Goal: Task Accomplishment & Management: Use online tool/utility

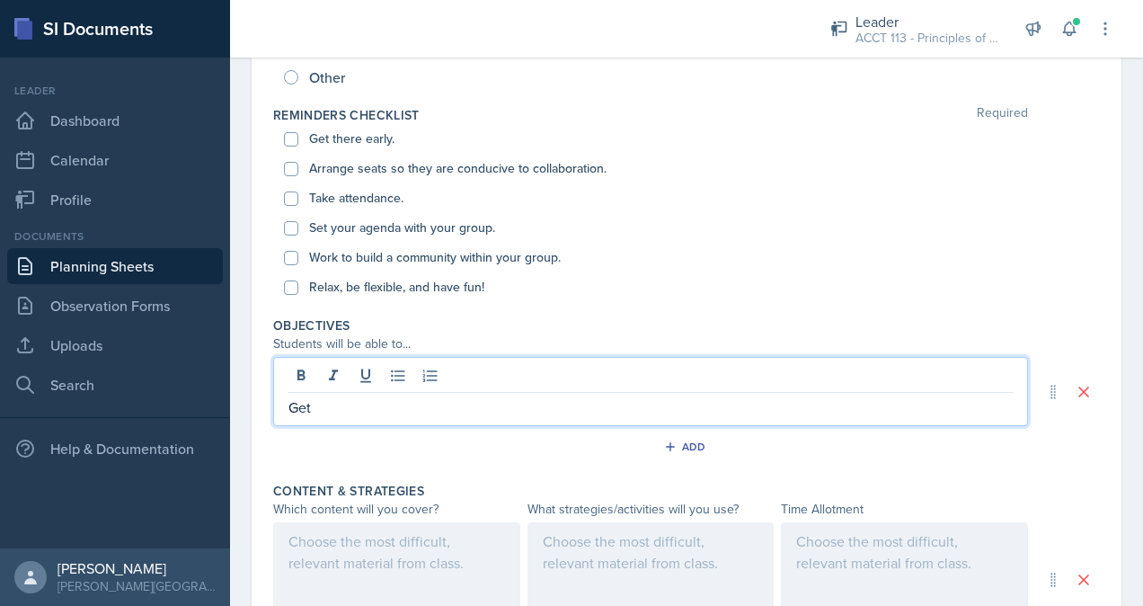
scroll to position [356, 0]
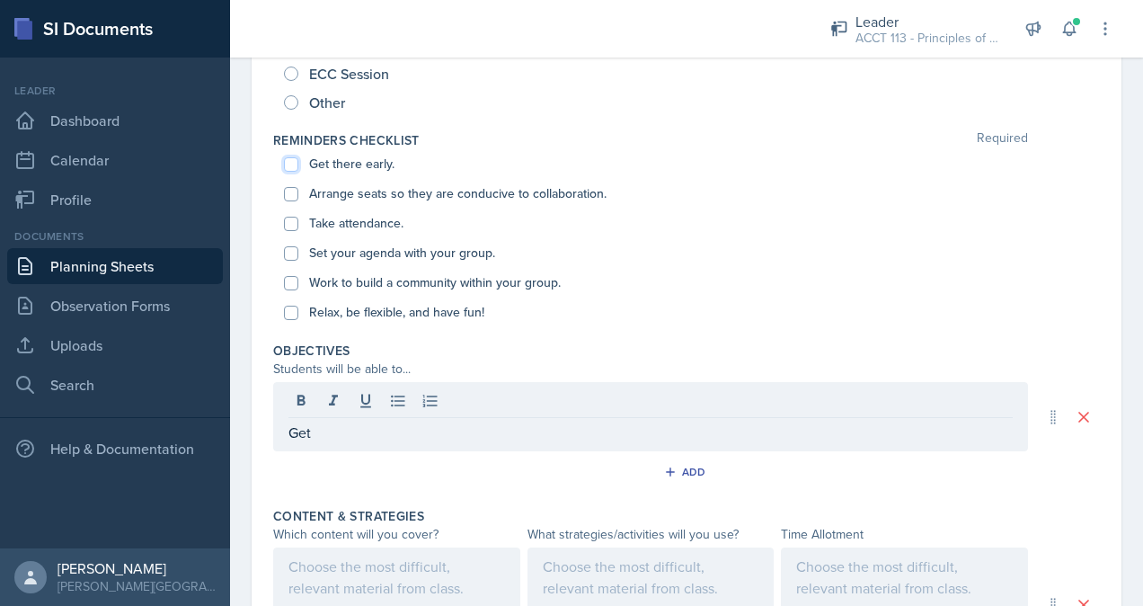
click at [292, 167] on input "Get there early." at bounding box center [291, 164] width 14 height 14
checkbox input "true"
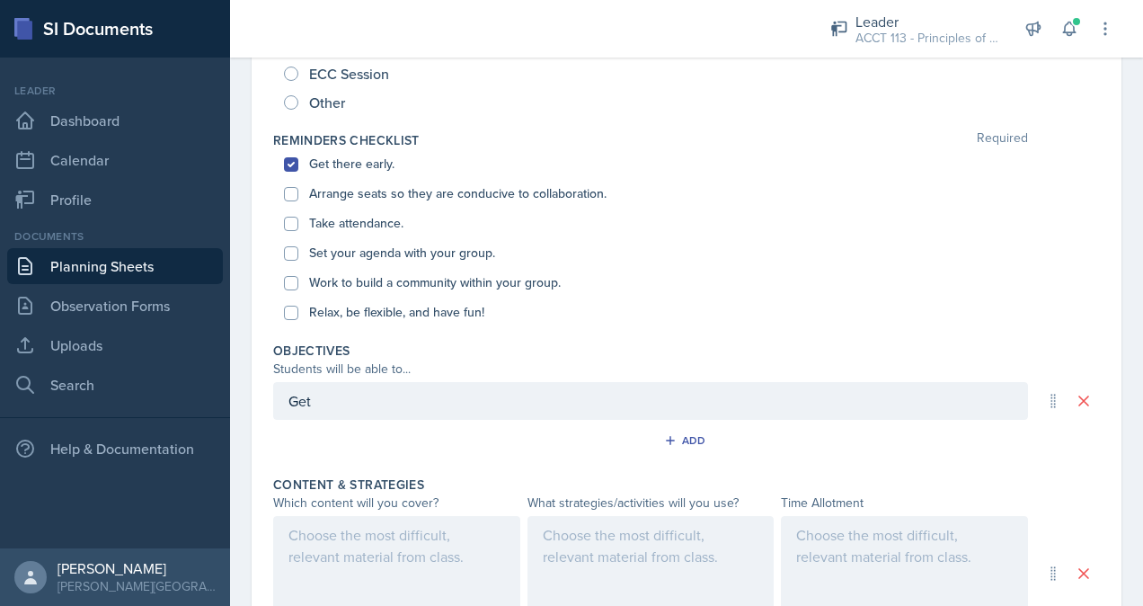
click at [293, 179] on div "Arrange seats so they are conducive to collaboration." at bounding box center [686, 194] width 805 height 30
click at [295, 198] on input "Arrange seats so they are conducive to collaboration." at bounding box center [291, 194] width 14 height 14
checkbox input "true"
click at [290, 217] on input "Take attendance." at bounding box center [291, 224] width 14 height 14
checkbox input "true"
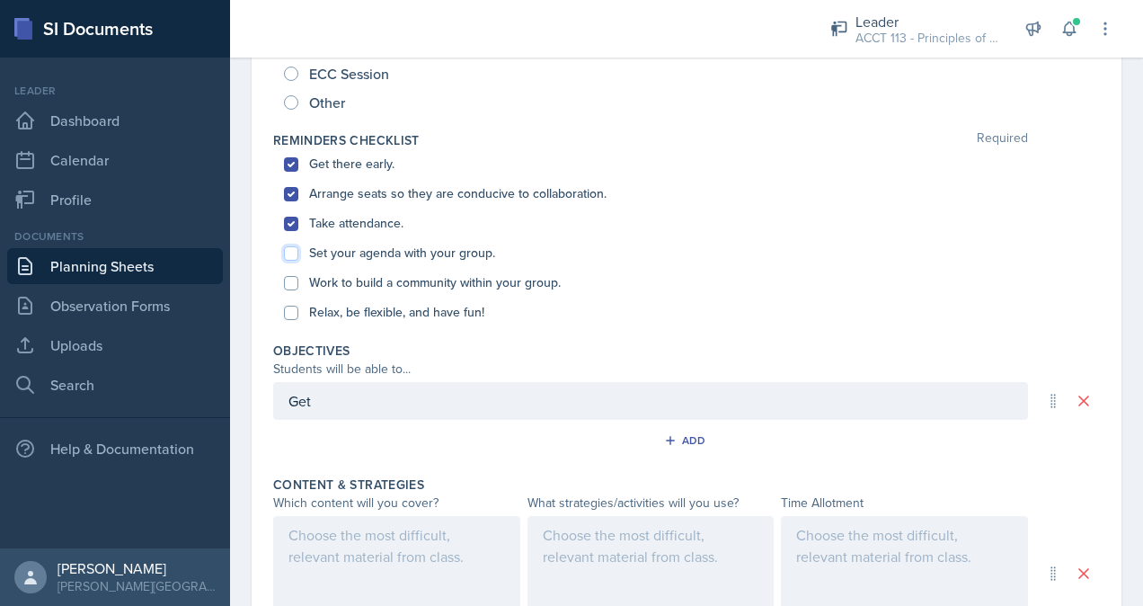
click at [293, 250] on input "Set your agenda with your group." at bounding box center [291, 253] width 14 height 14
checkbox input "true"
click at [293, 285] on input "Work to build a community within your group." at bounding box center [291, 283] width 14 height 14
checkbox input "true"
click at [293, 311] on input "Relax, be flexible, and have fun!" at bounding box center [291, 313] width 14 height 14
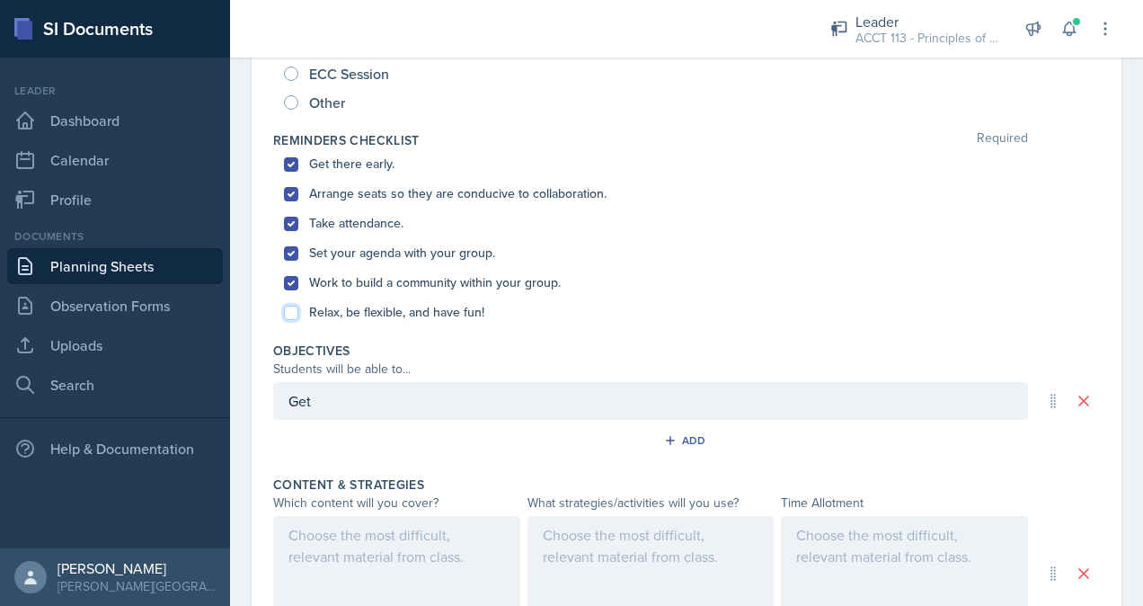
checkbox input "true"
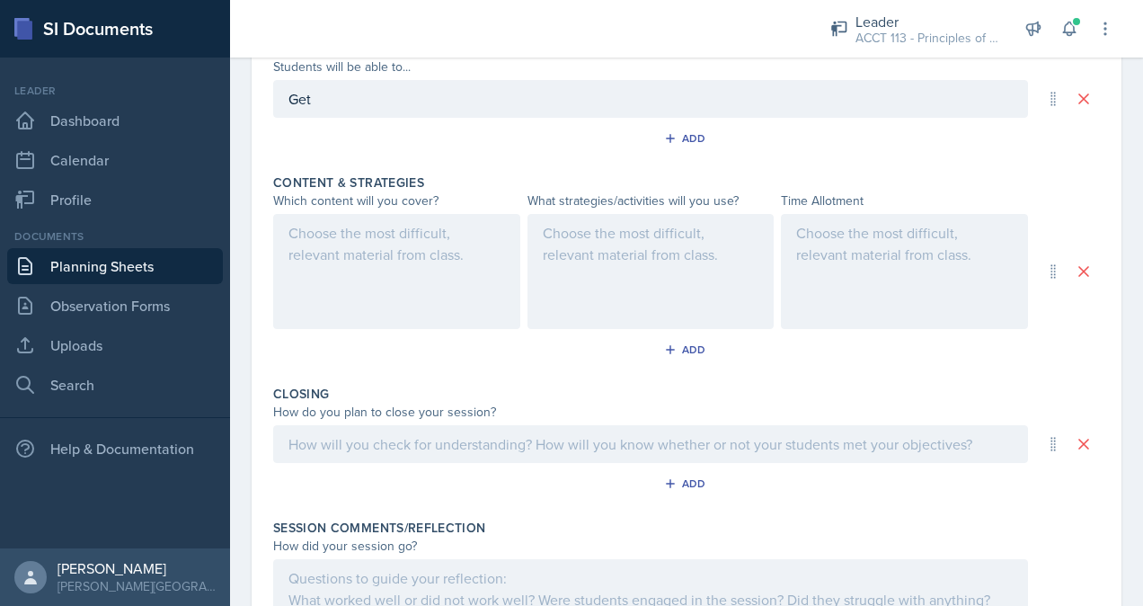
click at [359, 264] on div at bounding box center [396, 271] width 247 height 115
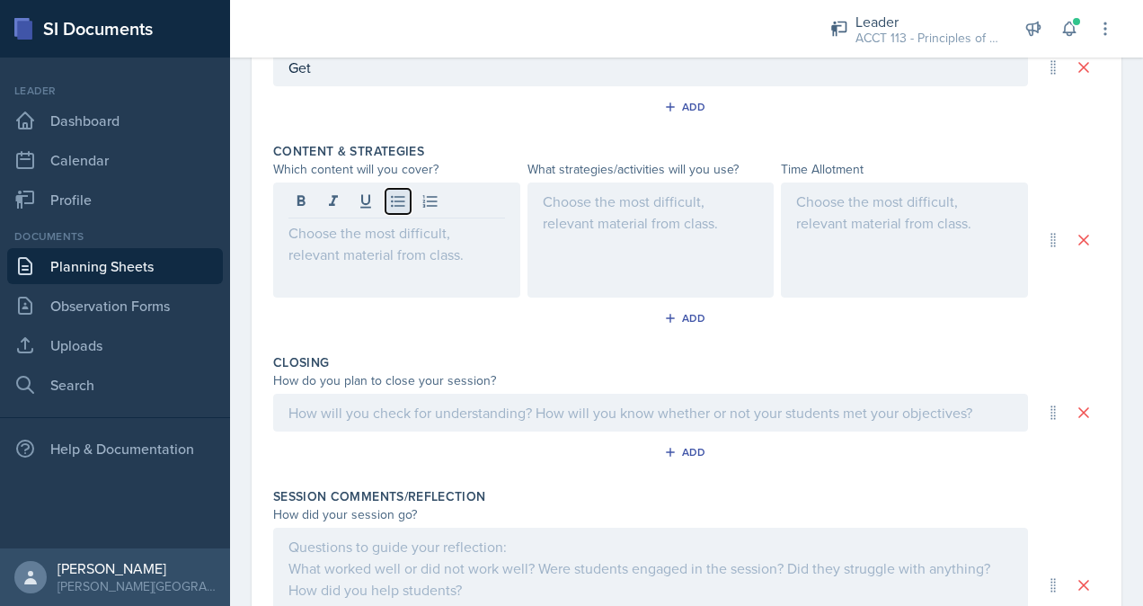
click at [392, 201] on icon at bounding box center [398, 201] width 18 height 18
click at [397, 201] on icon at bounding box center [398, 201] width 18 height 18
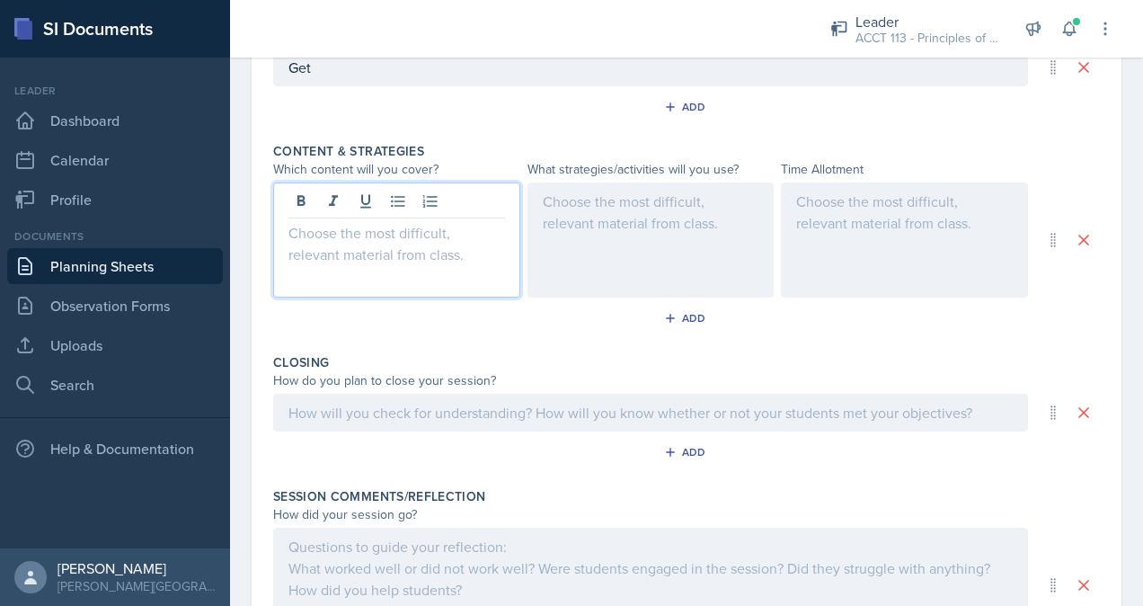
click at [384, 239] on p at bounding box center [397, 233] width 217 height 22
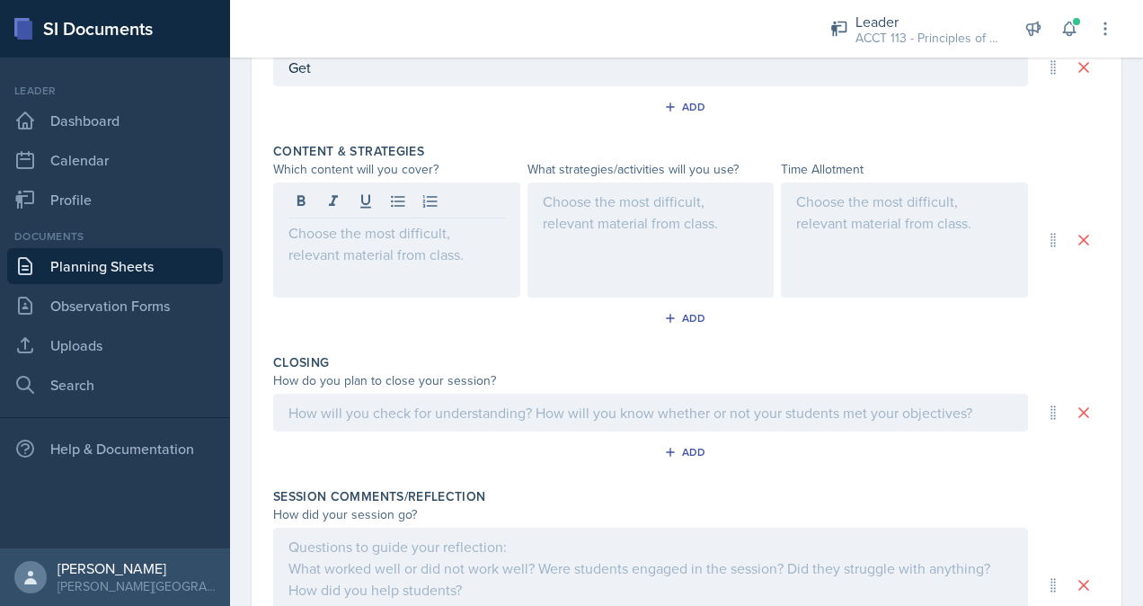
click at [394, 183] on div at bounding box center [396, 239] width 247 height 115
click at [397, 192] on icon at bounding box center [398, 201] width 18 height 18
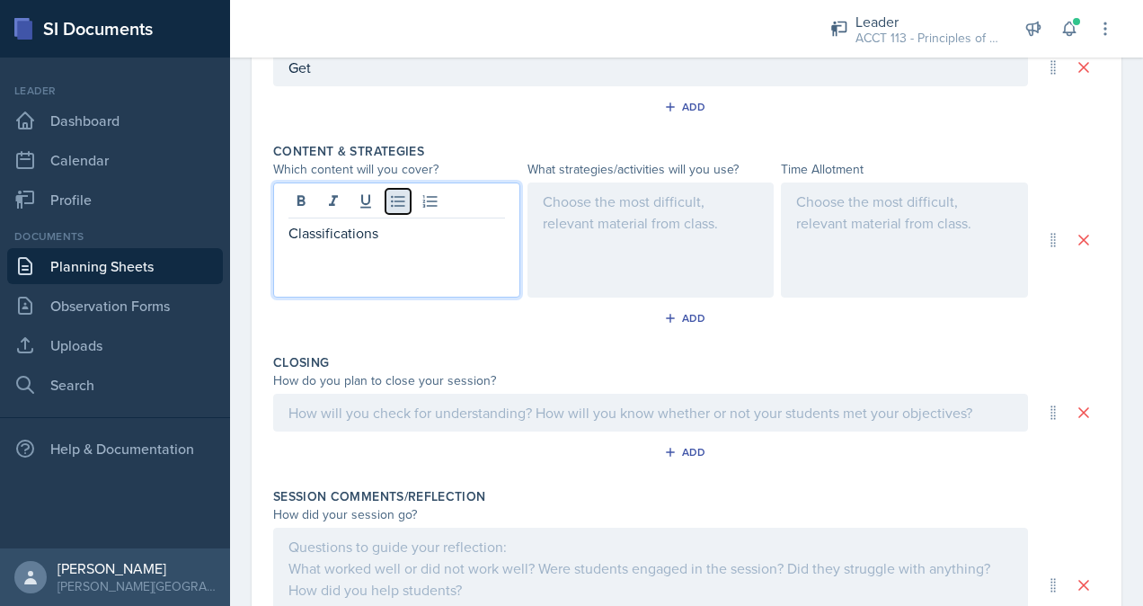
click at [397, 192] on icon at bounding box center [398, 201] width 18 height 18
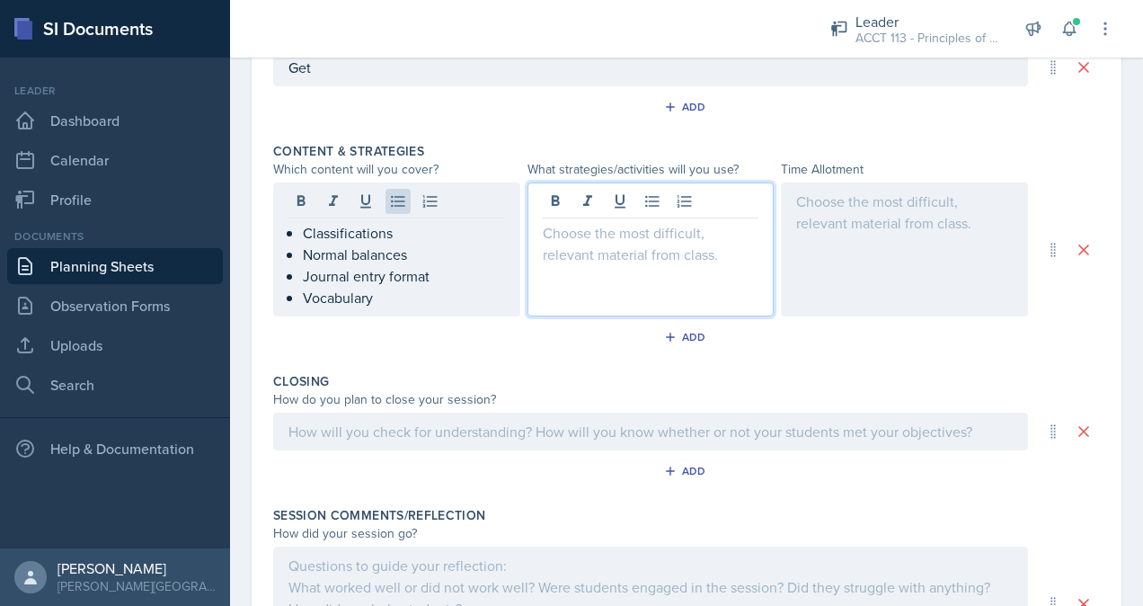
click at [616, 200] on div at bounding box center [651, 249] width 247 height 134
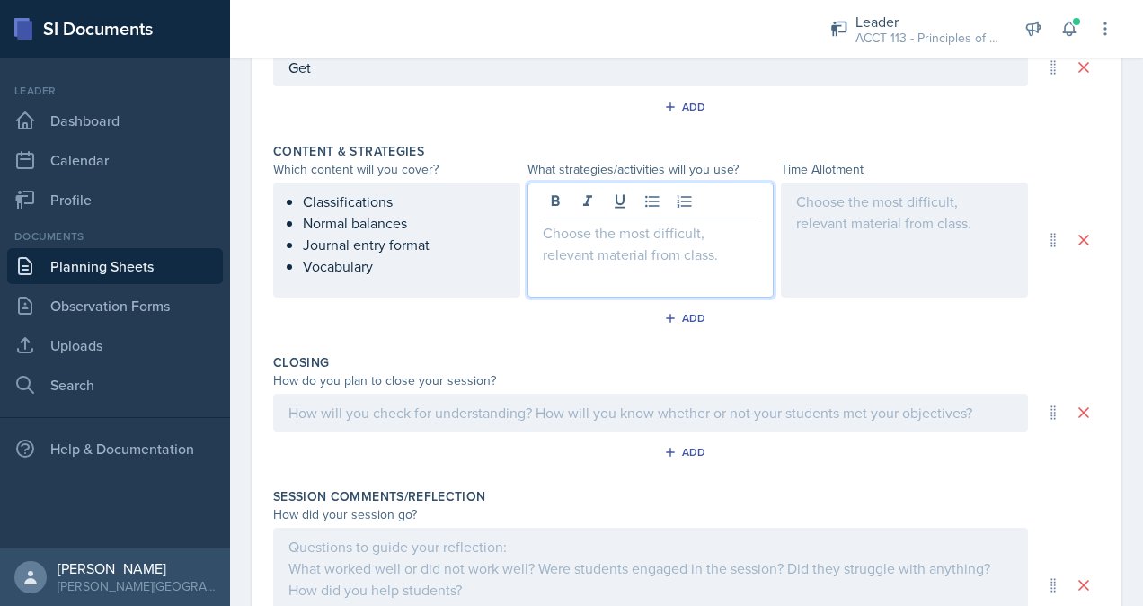
click at [610, 230] on p at bounding box center [651, 233] width 217 height 22
click at [653, 207] on icon at bounding box center [653, 201] width 18 height 18
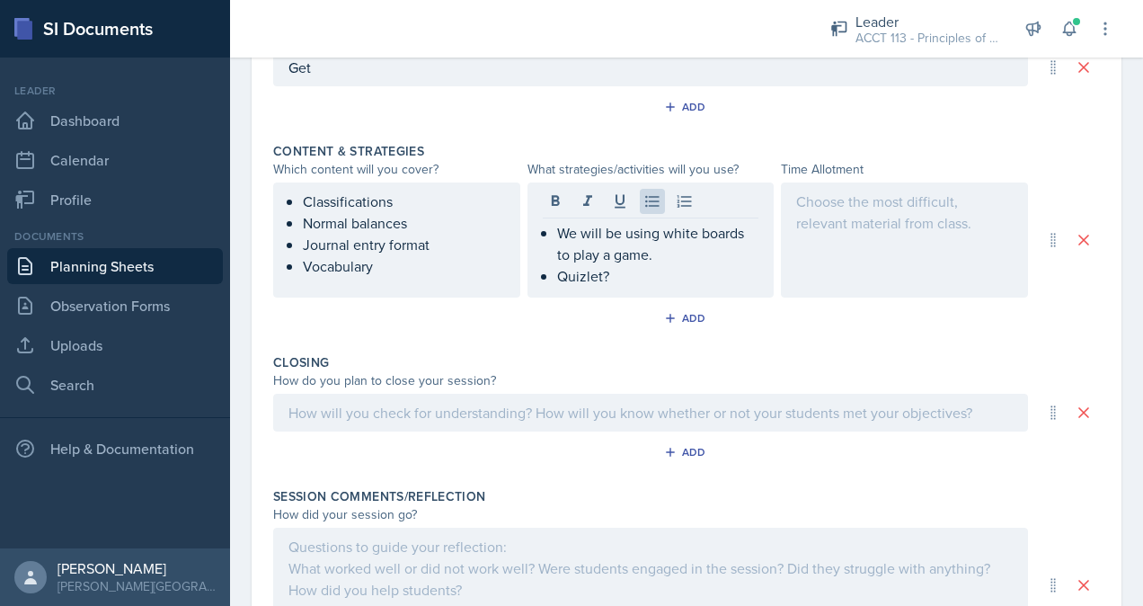
click at [815, 237] on div at bounding box center [904, 239] width 247 height 115
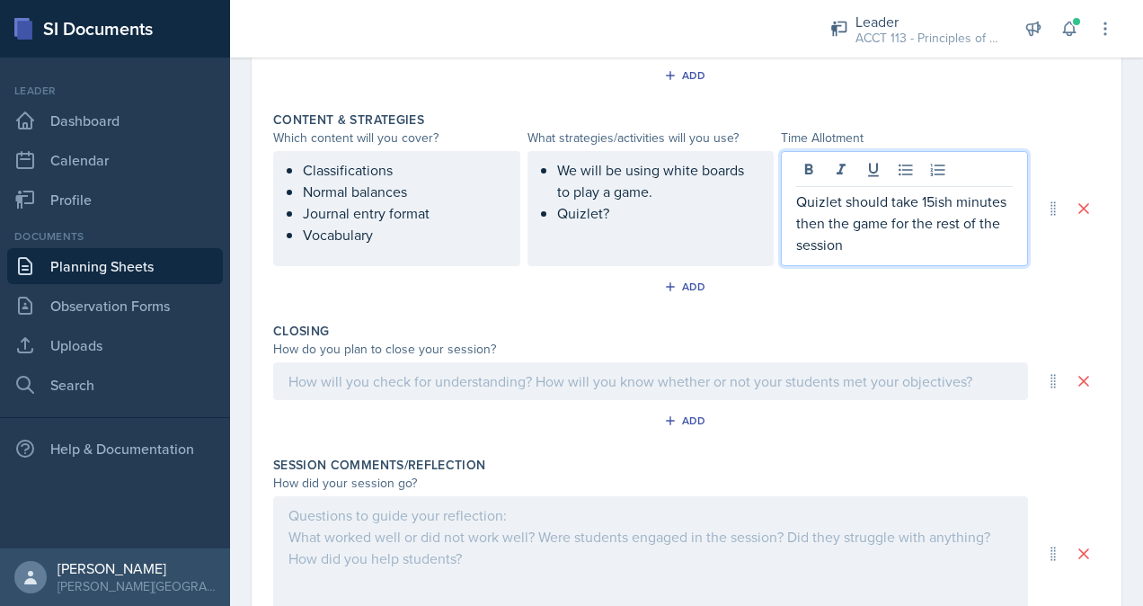
click at [759, 376] on div at bounding box center [650, 381] width 755 height 38
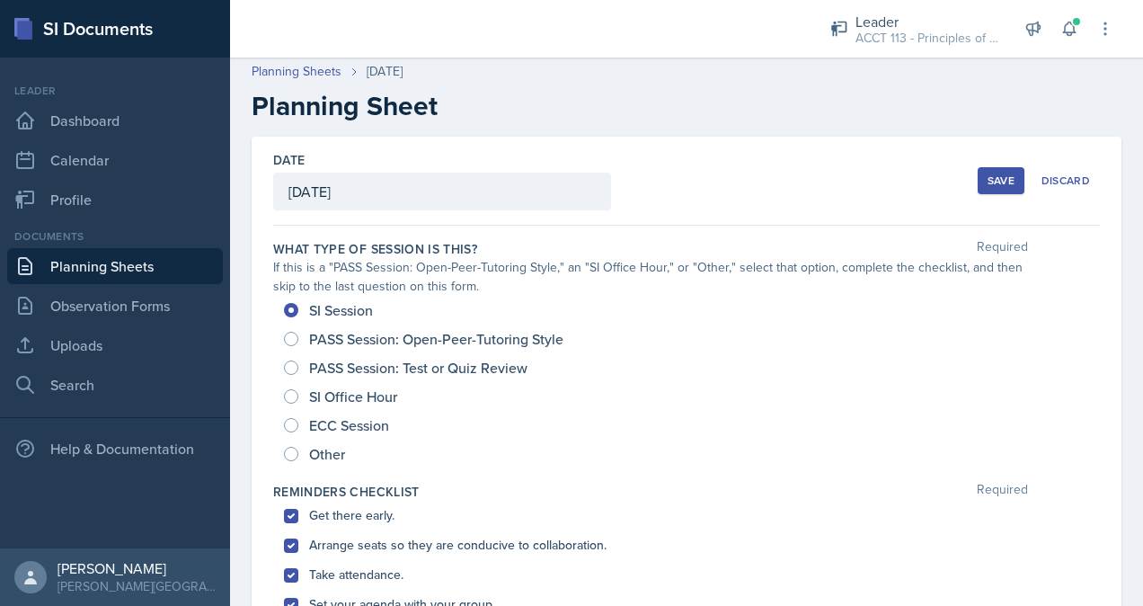
scroll to position [0, 0]
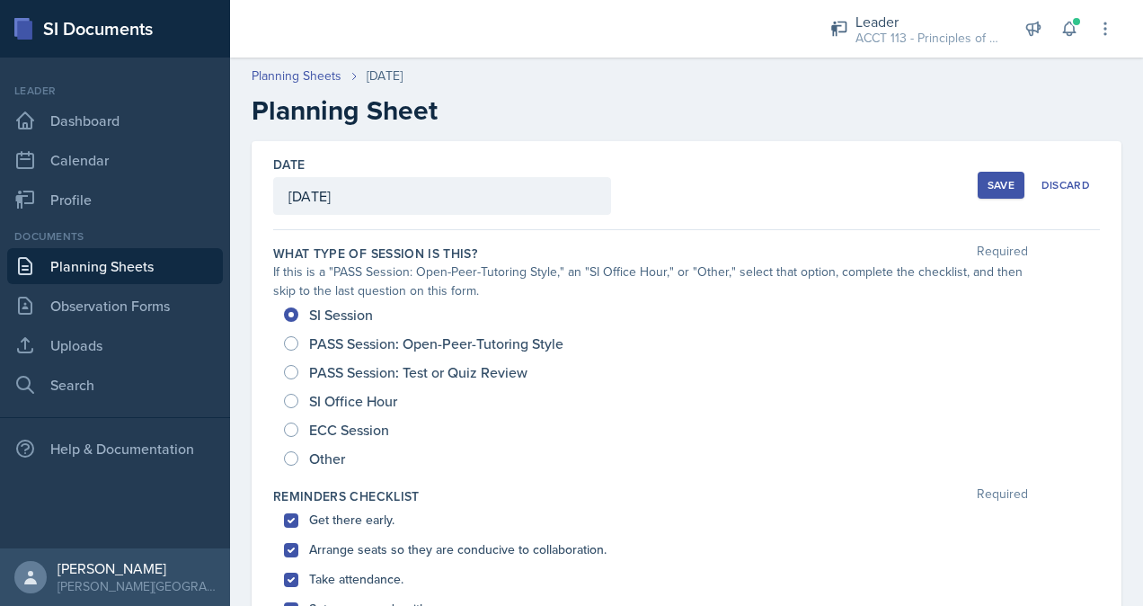
click at [992, 178] on div "Save" at bounding box center [1001, 185] width 27 height 14
